Goal: Task Accomplishment & Management: Manage account settings

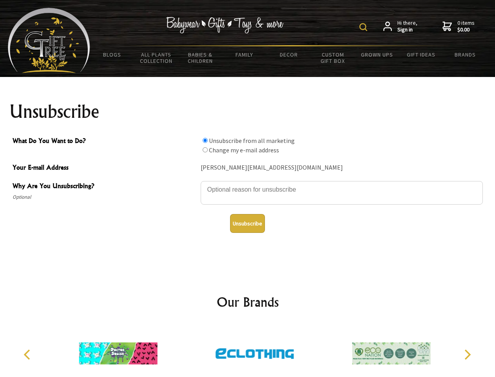
click at [365, 27] on img at bounding box center [364, 27] width 8 height 8
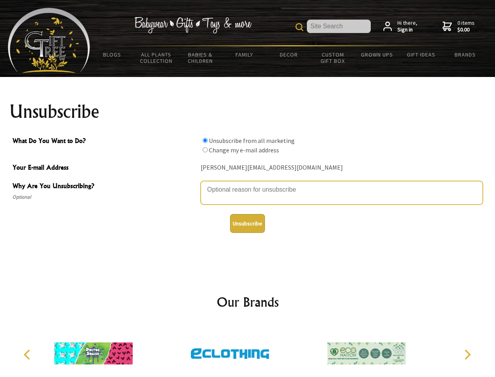
click at [248, 184] on textarea "Why Are You Unsubscribing?" at bounding box center [342, 193] width 282 height 24
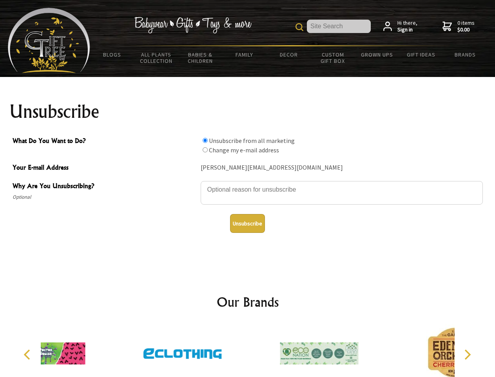
click at [205, 140] on input "What Do You Want to Do?" at bounding box center [205, 140] width 5 height 5
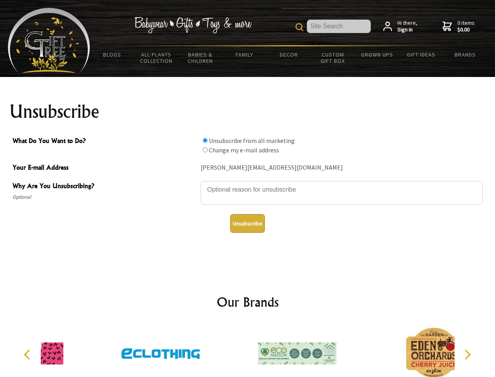
click at [205, 149] on input "What Do You Want to Do?" at bounding box center [205, 149] width 5 height 5
radio input "true"
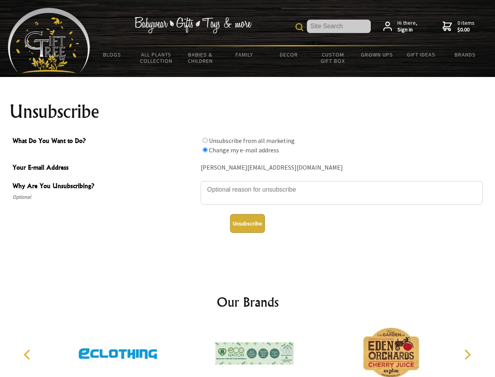
click at [247, 223] on button "Unsubscribe" at bounding box center [247, 223] width 35 height 19
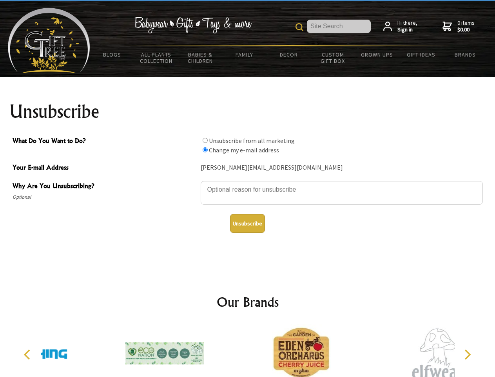
click at [28, 354] on icon "Previous" at bounding box center [28, 354] width 10 height 10
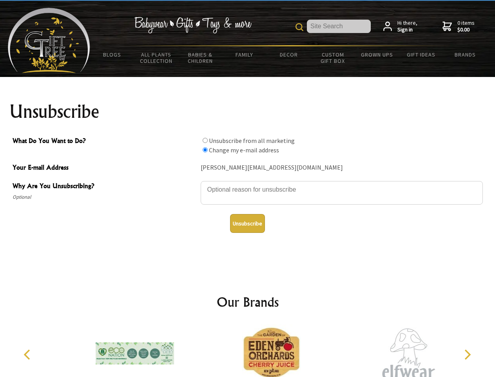
click at [468, 354] on icon "Next" at bounding box center [467, 354] width 10 height 10
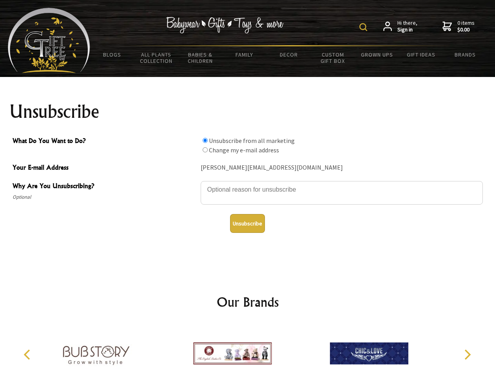
click at [365, 27] on img at bounding box center [364, 27] width 8 height 8
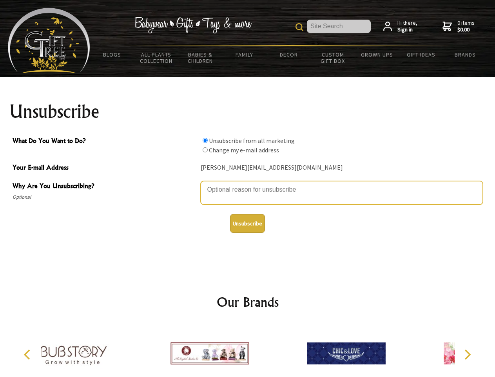
click at [248, 184] on textarea "Why Are You Unsubscribing?" at bounding box center [342, 193] width 282 height 24
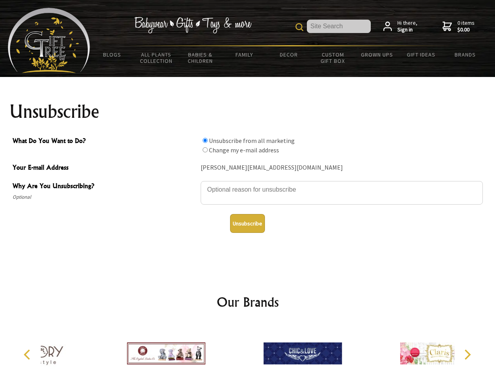
click at [205, 140] on input "What Do You Want to Do?" at bounding box center [205, 140] width 5 height 5
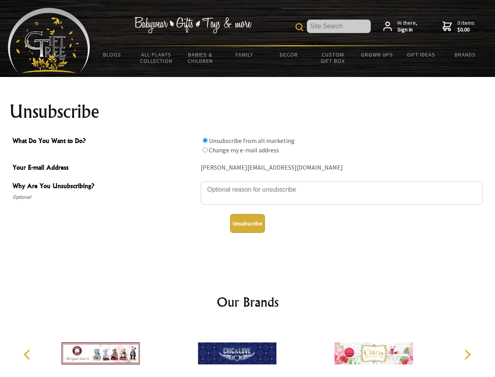
click at [205, 149] on input "What Do You Want to Do?" at bounding box center [205, 149] width 5 height 5
radio input "true"
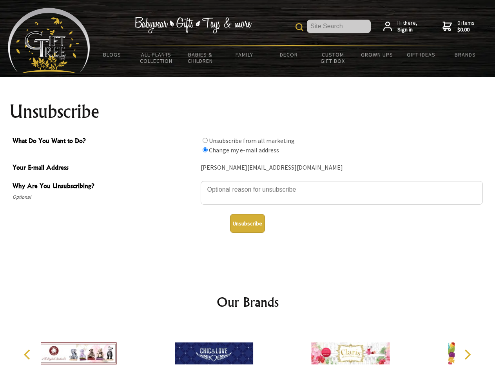
click at [247, 223] on button "Unsubscribe" at bounding box center [247, 223] width 35 height 19
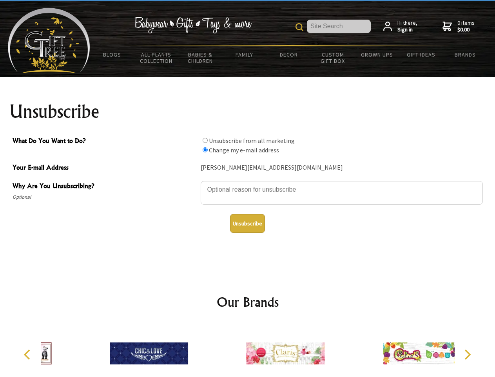
click at [28, 354] on icon "Previous" at bounding box center [28, 354] width 10 height 10
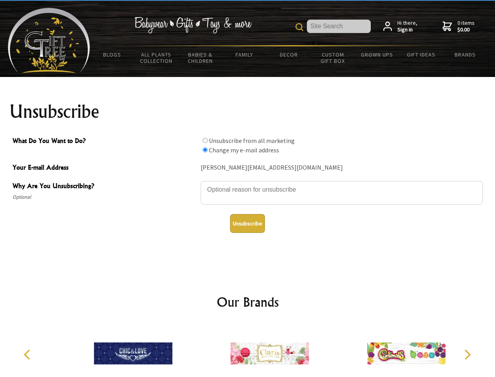
click at [468, 354] on icon "Next" at bounding box center [467, 354] width 10 height 10
